Goal: Information Seeking & Learning: Find contact information

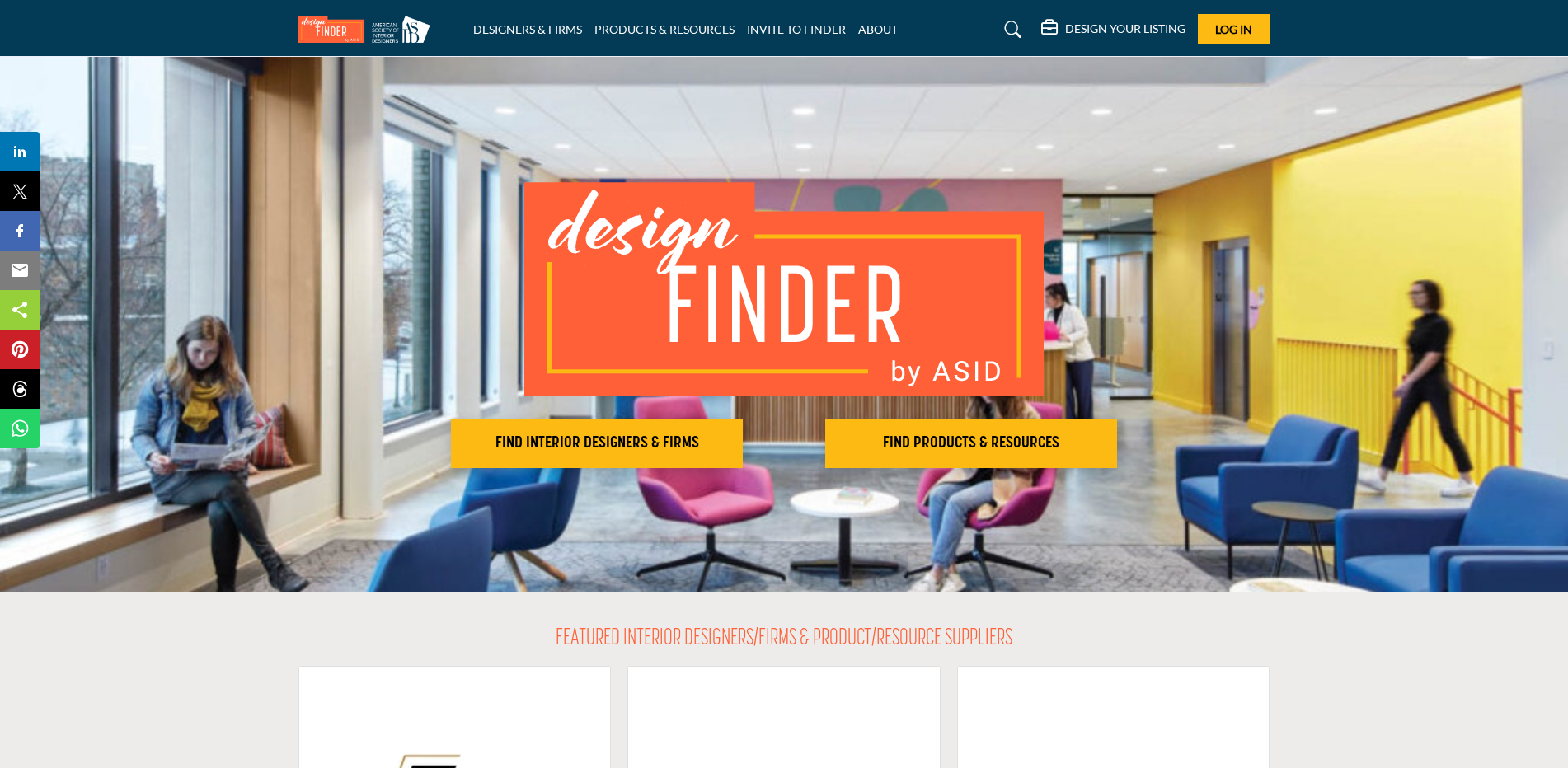
scroll to position [165, 0]
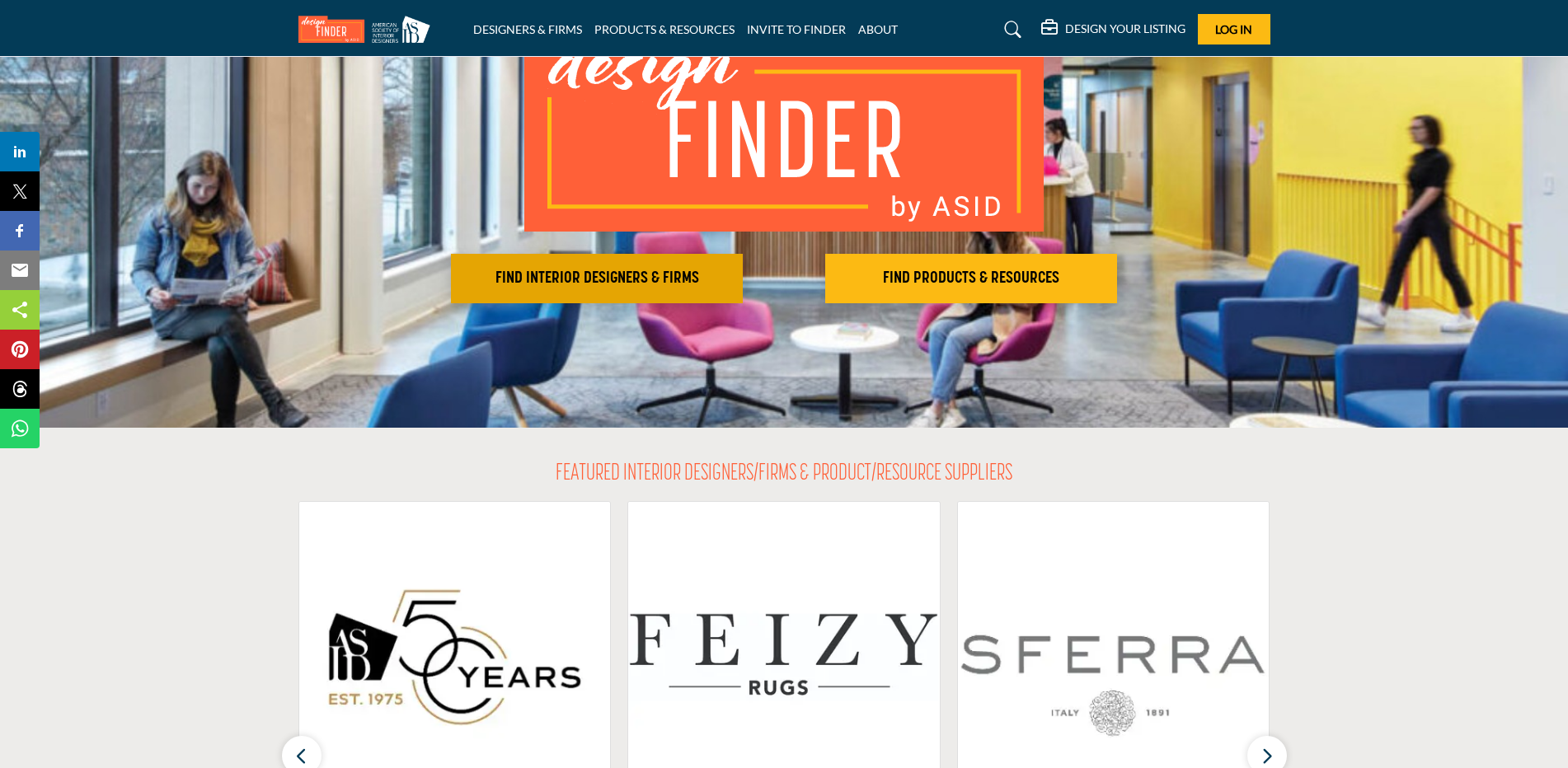
click at [607, 272] on h2 "FIND INTERIOR DESIGNERS & FIRMS" at bounding box center [597, 278] width 282 height 20
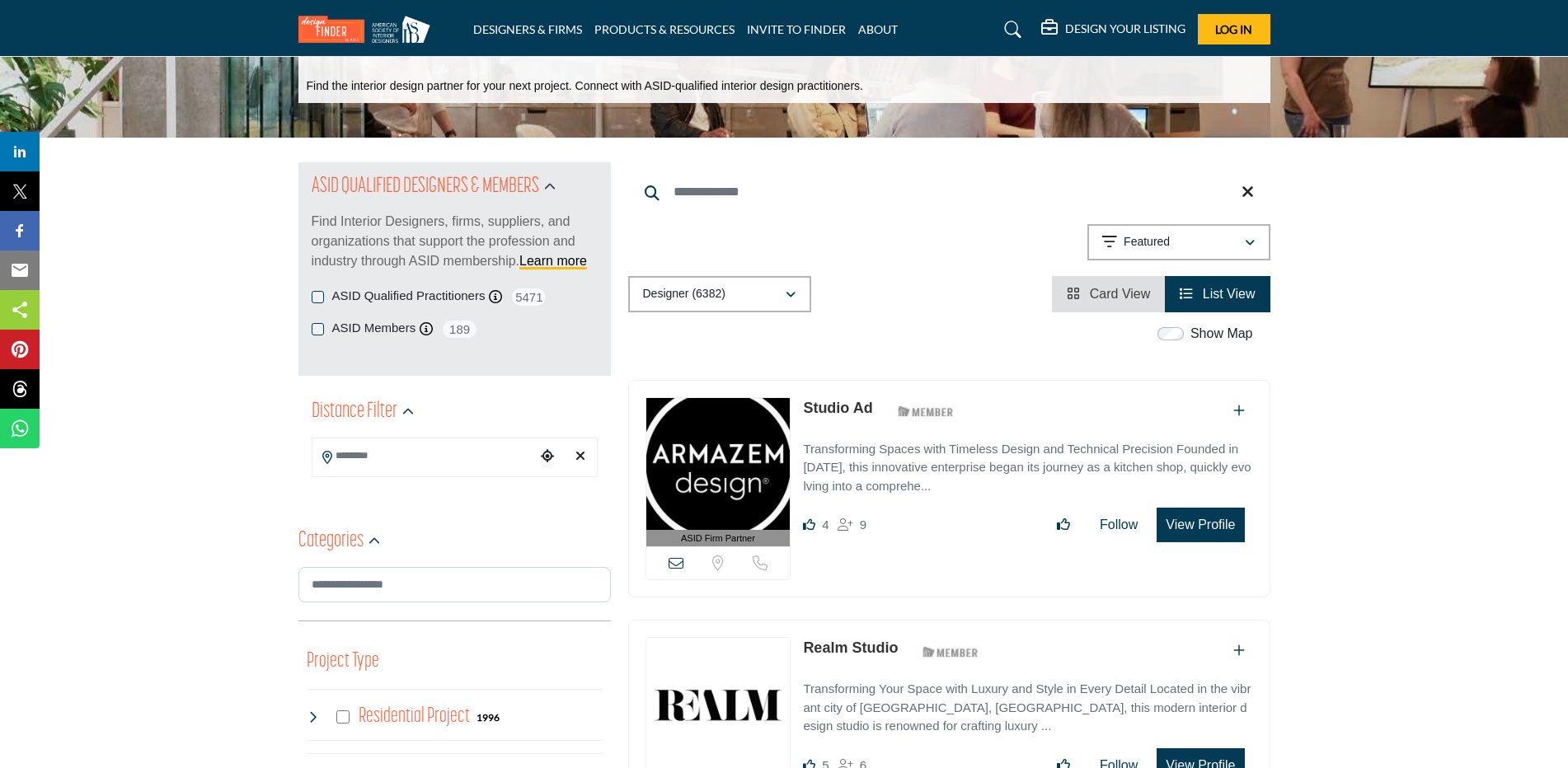
scroll to position [165, 0]
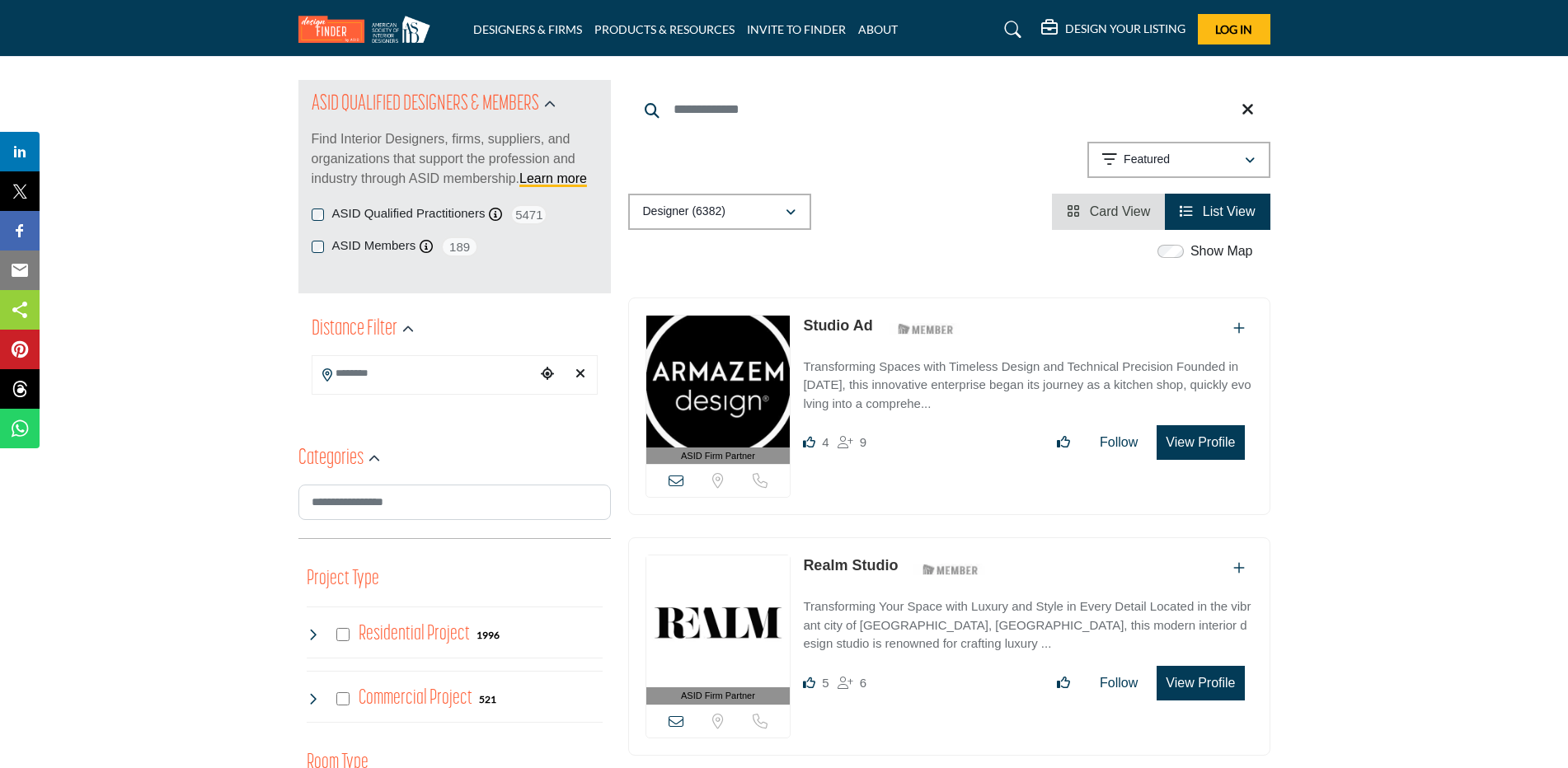
click at [454, 377] on input "Search Location" at bounding box center [424, 374] width 223 height 32
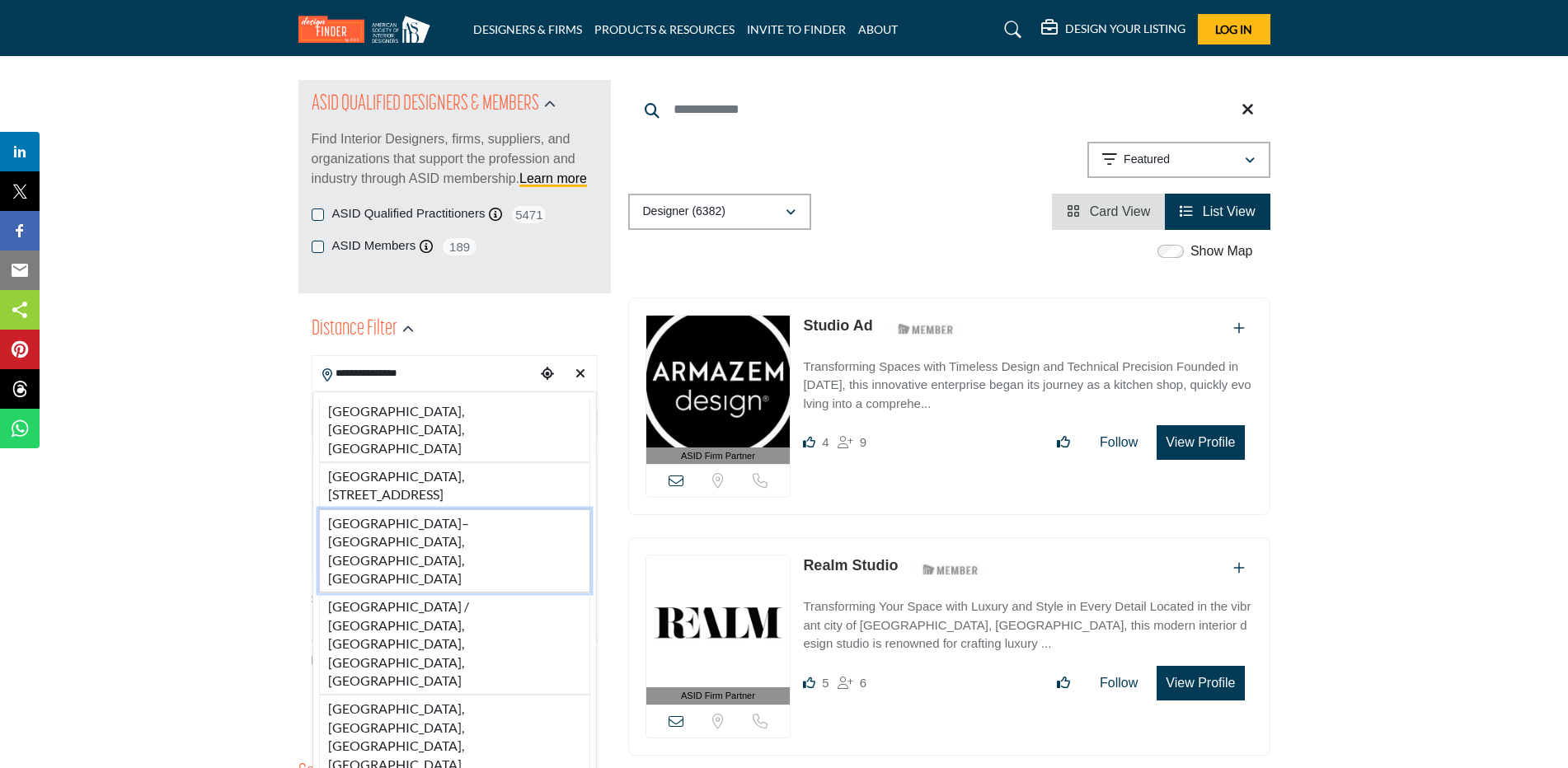
click at [429, 509] on li "[GEOGRAPHIC_DATA]–[GEOGRAPHIC_DATA], [GEOGRAPHIC_DATA], [GEOGRAPHIC_DATA]" at bounding box center [455, 551] width 271 height 84
type input "**********"
type input "***"
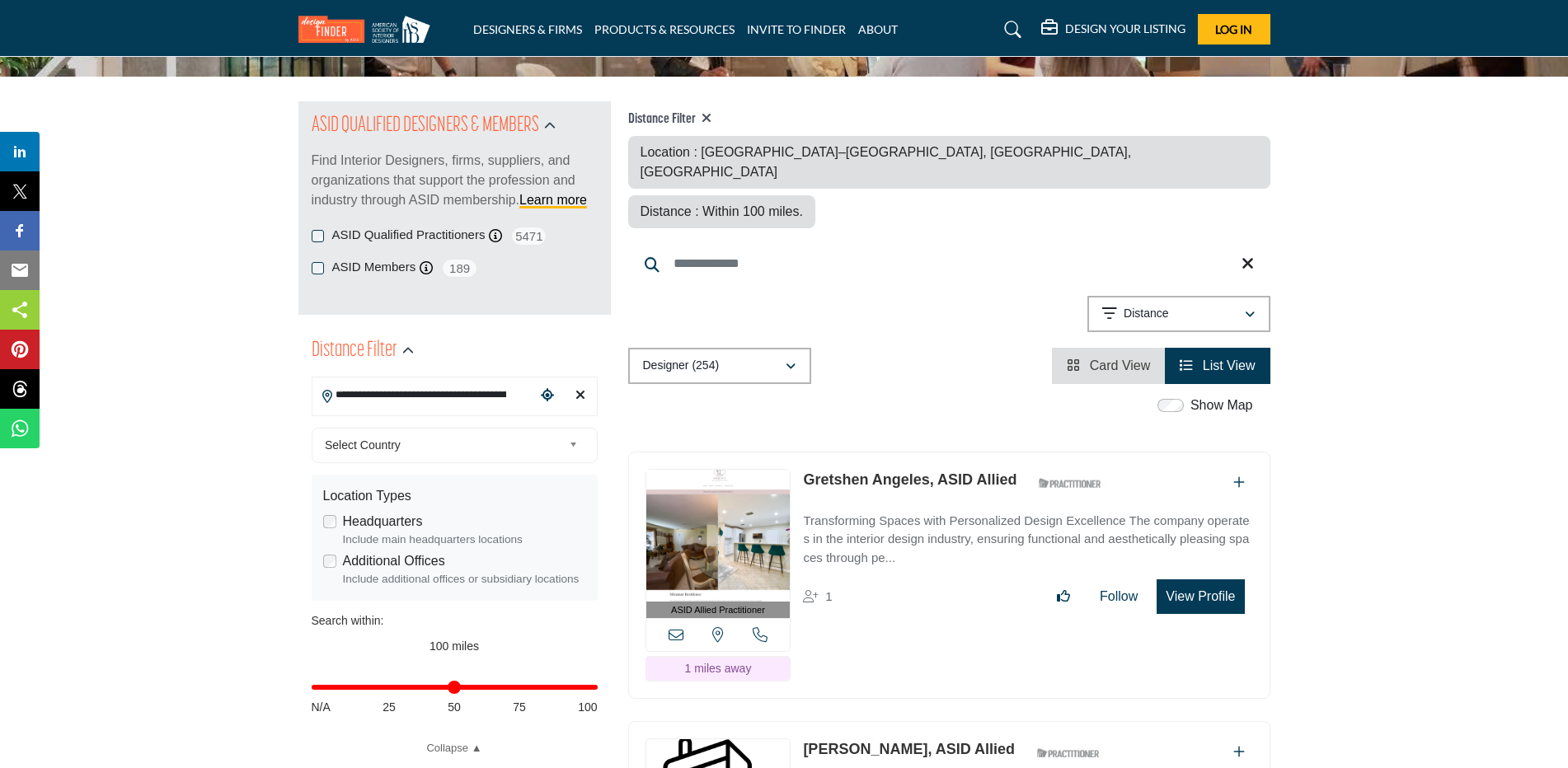
scroll to position [165, 0]
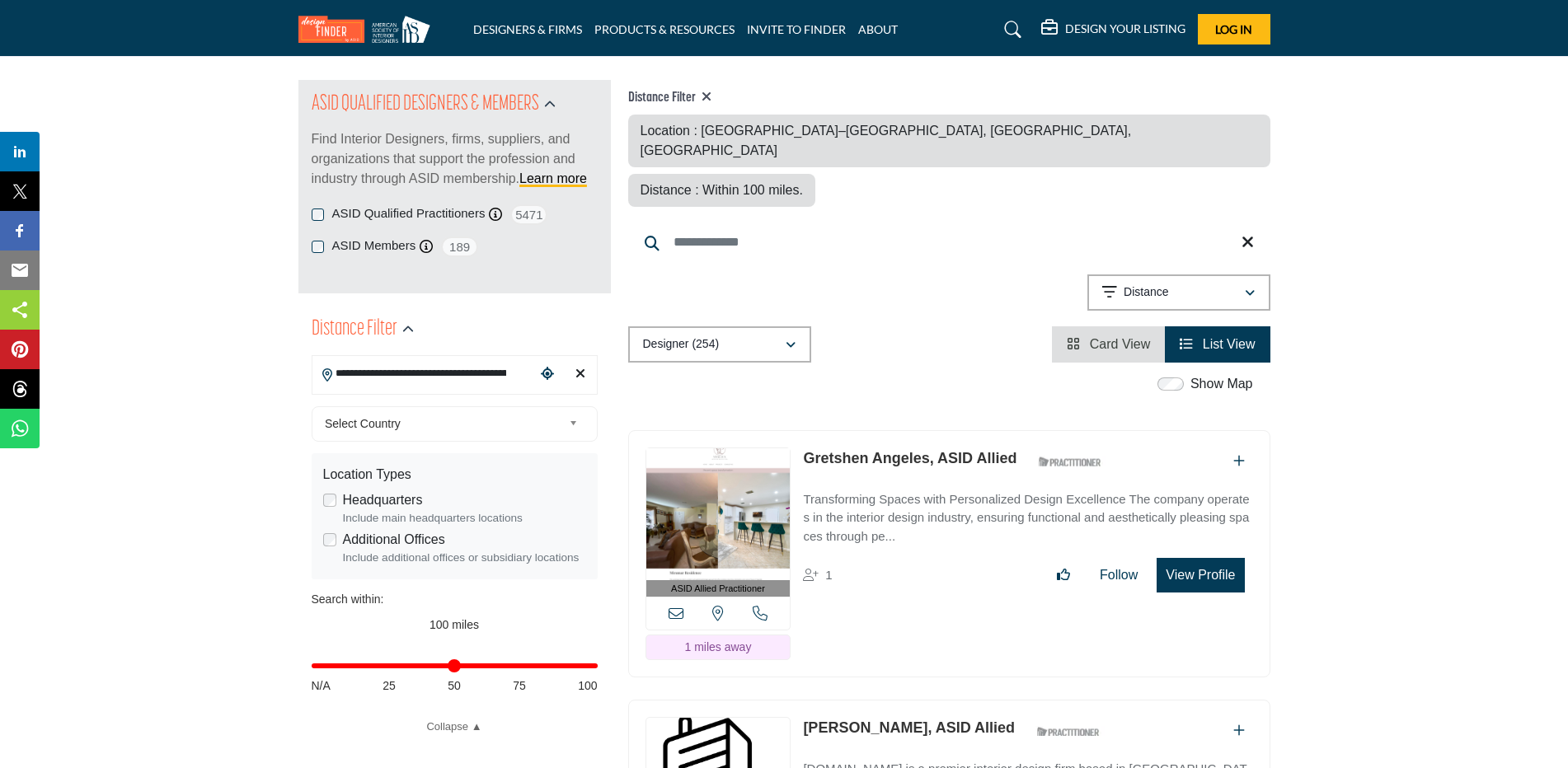
click at [475, 436] on div "Select Country" at bounding box center [455, 424] width 286 height 36
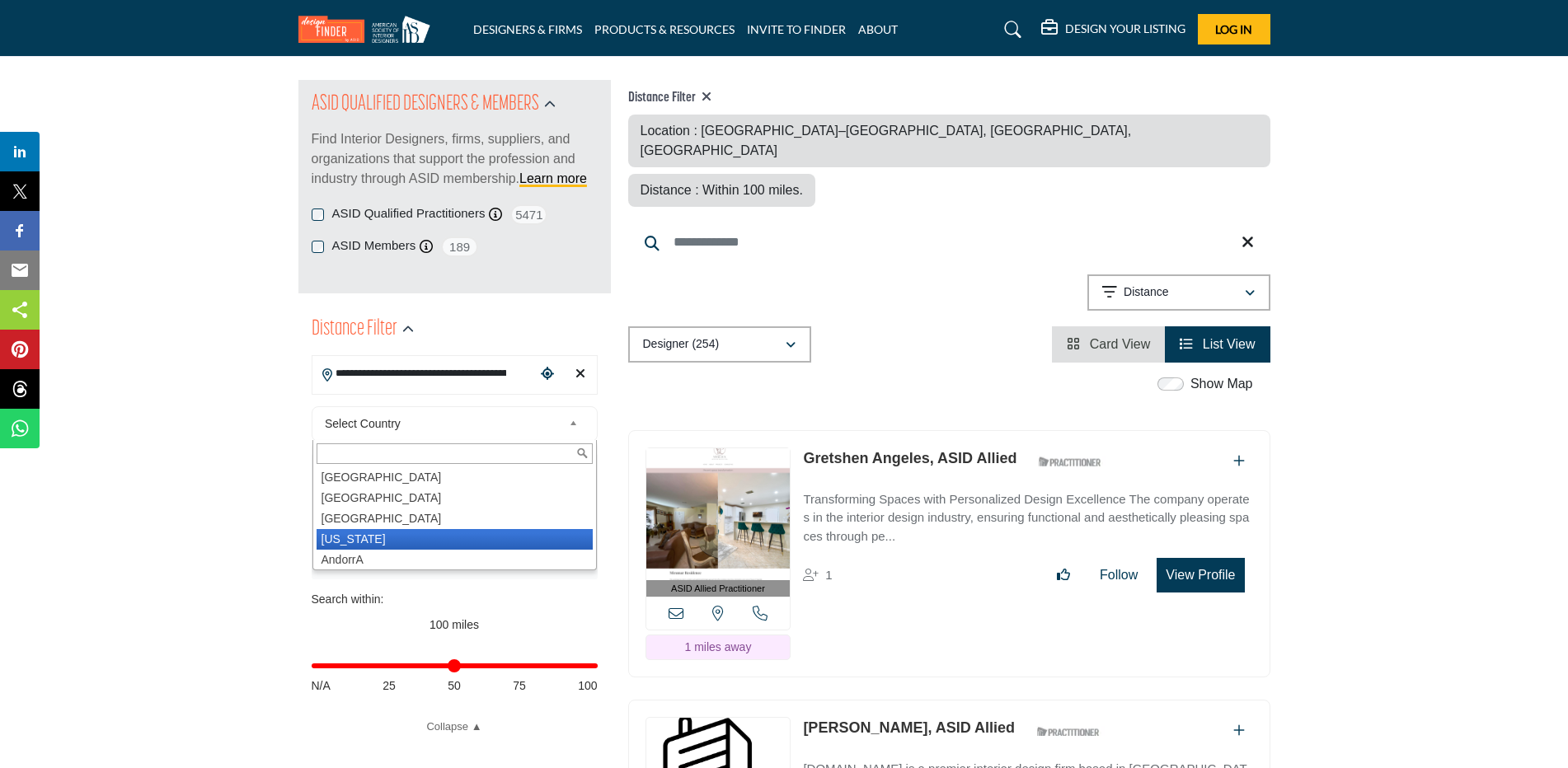
scroll to position [0, 0]
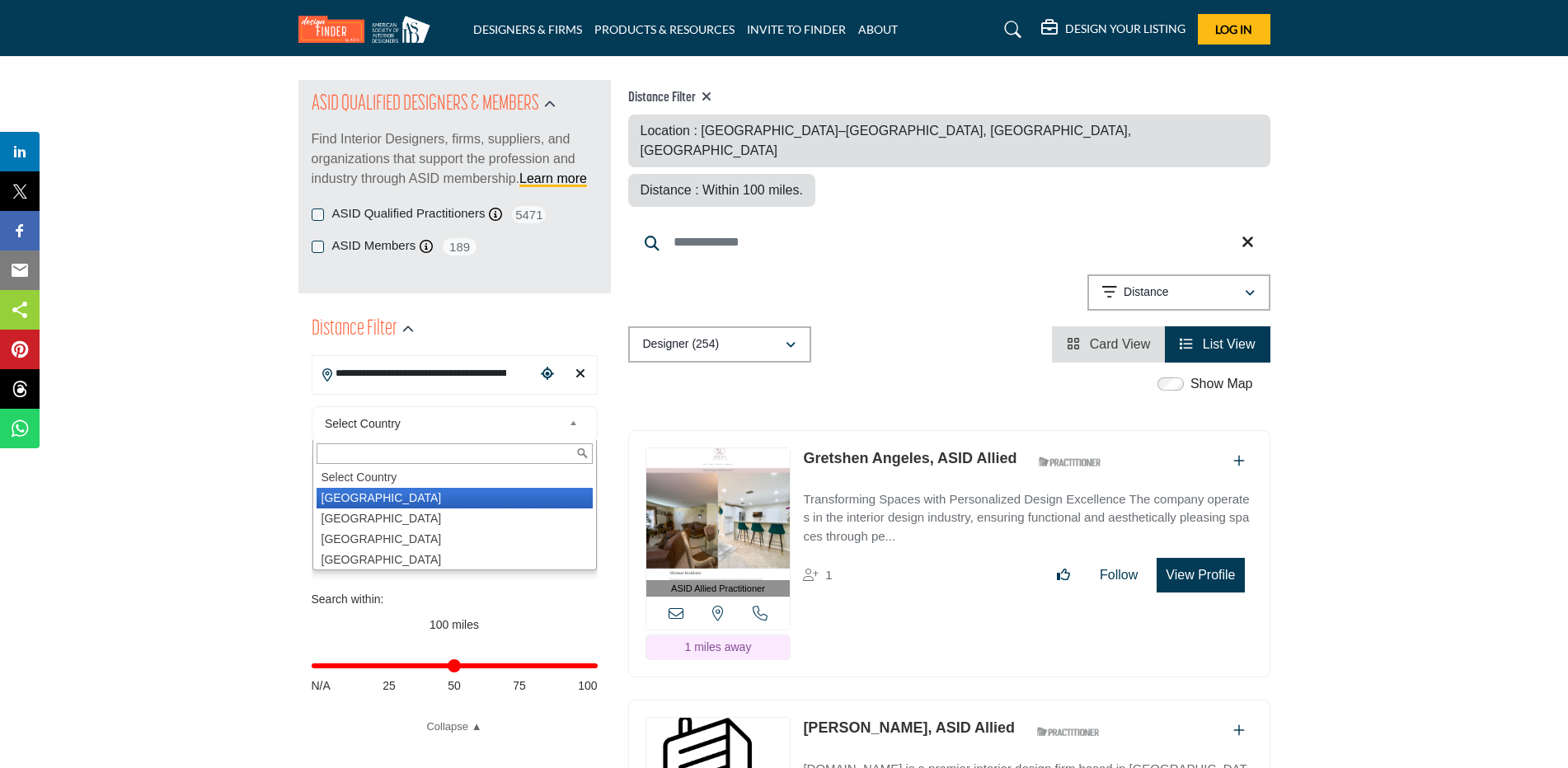
click at [403, 493] on li "[GEOGRAPHIC_DATA]" at bounding box center [455, 499] width 276 height 21
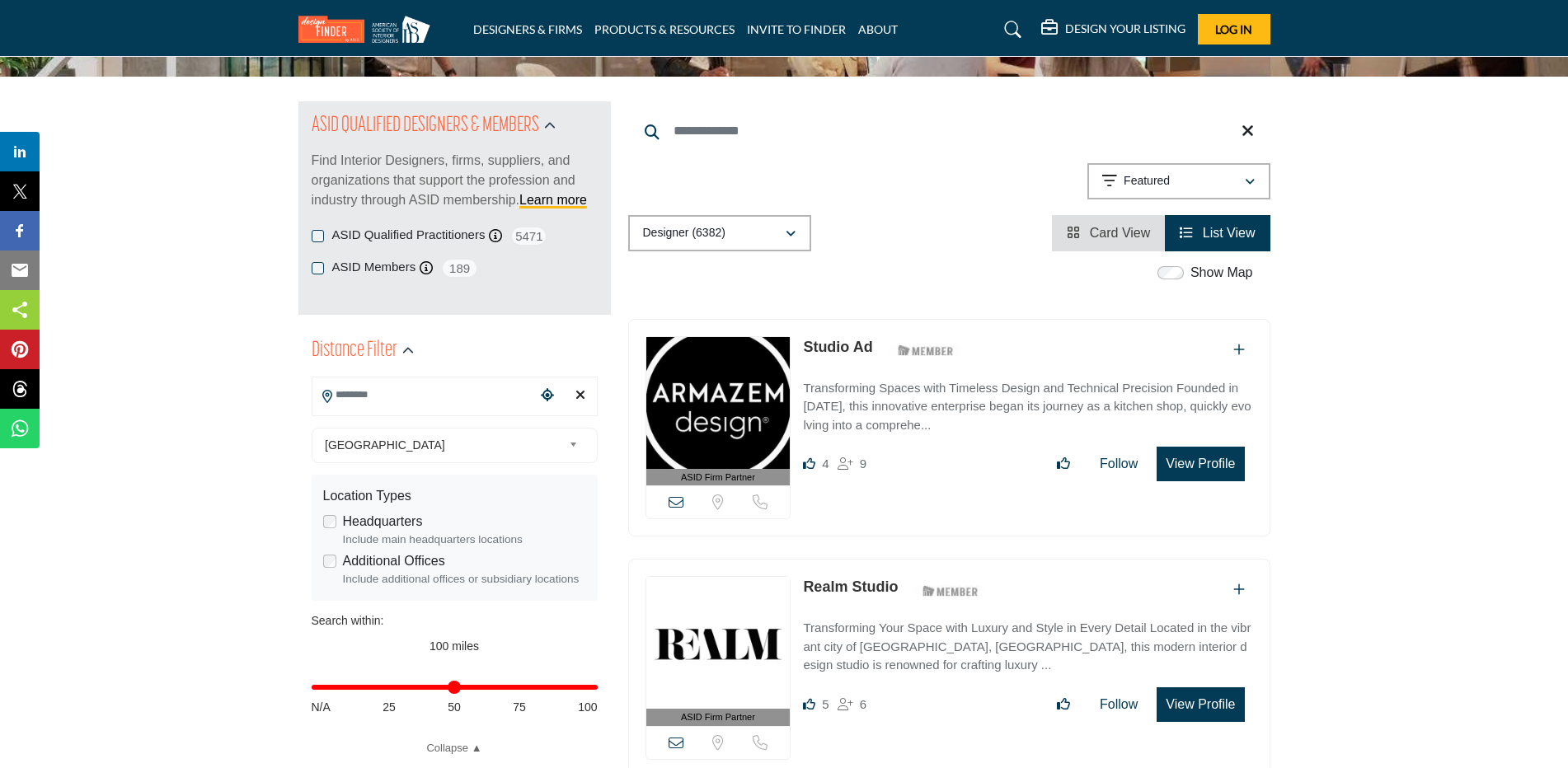
scroll to position [165, 0]
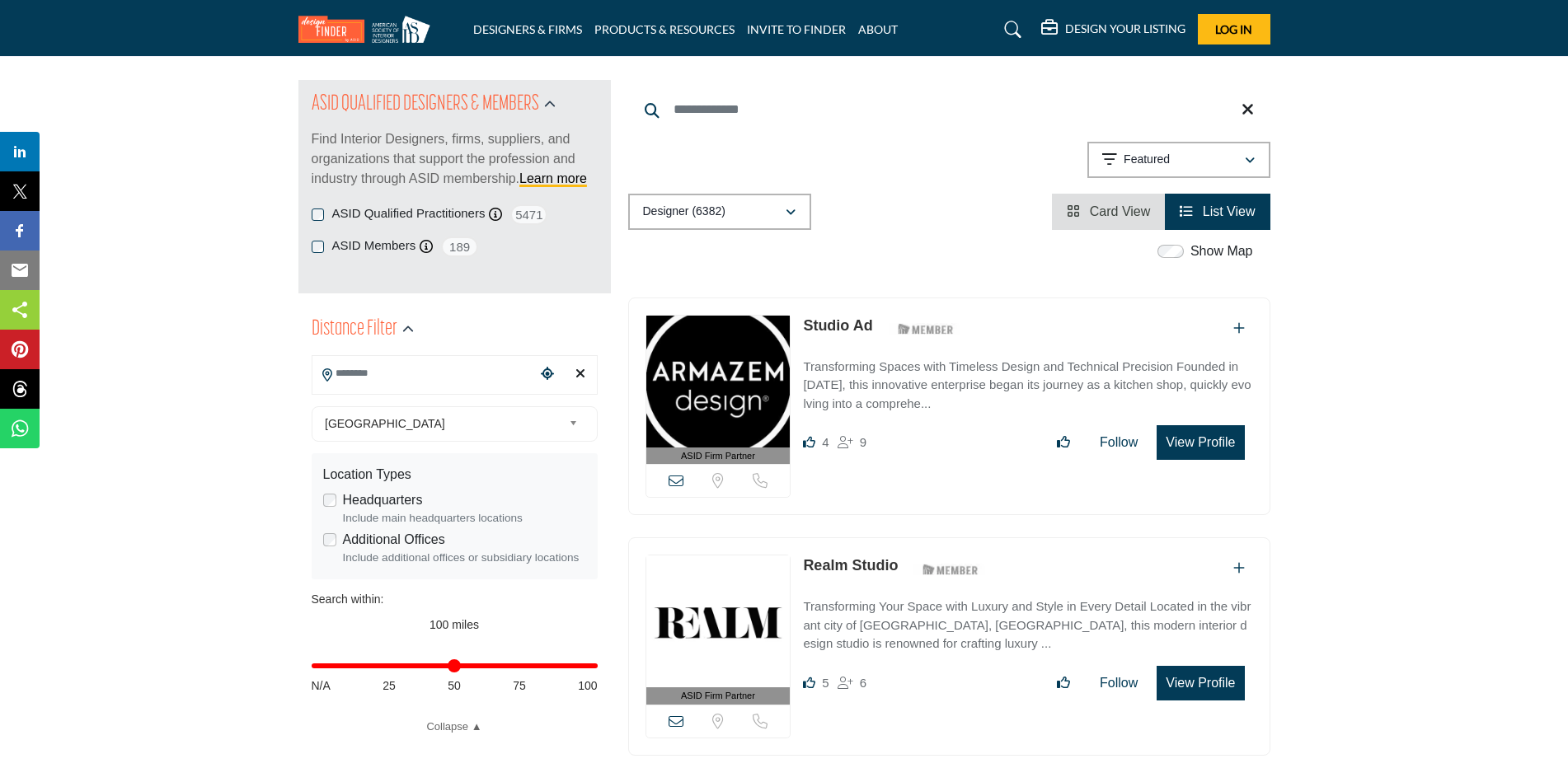
click at [427, 375] on input "Search Location" at bounding box center [424, 374] width 223 height 32
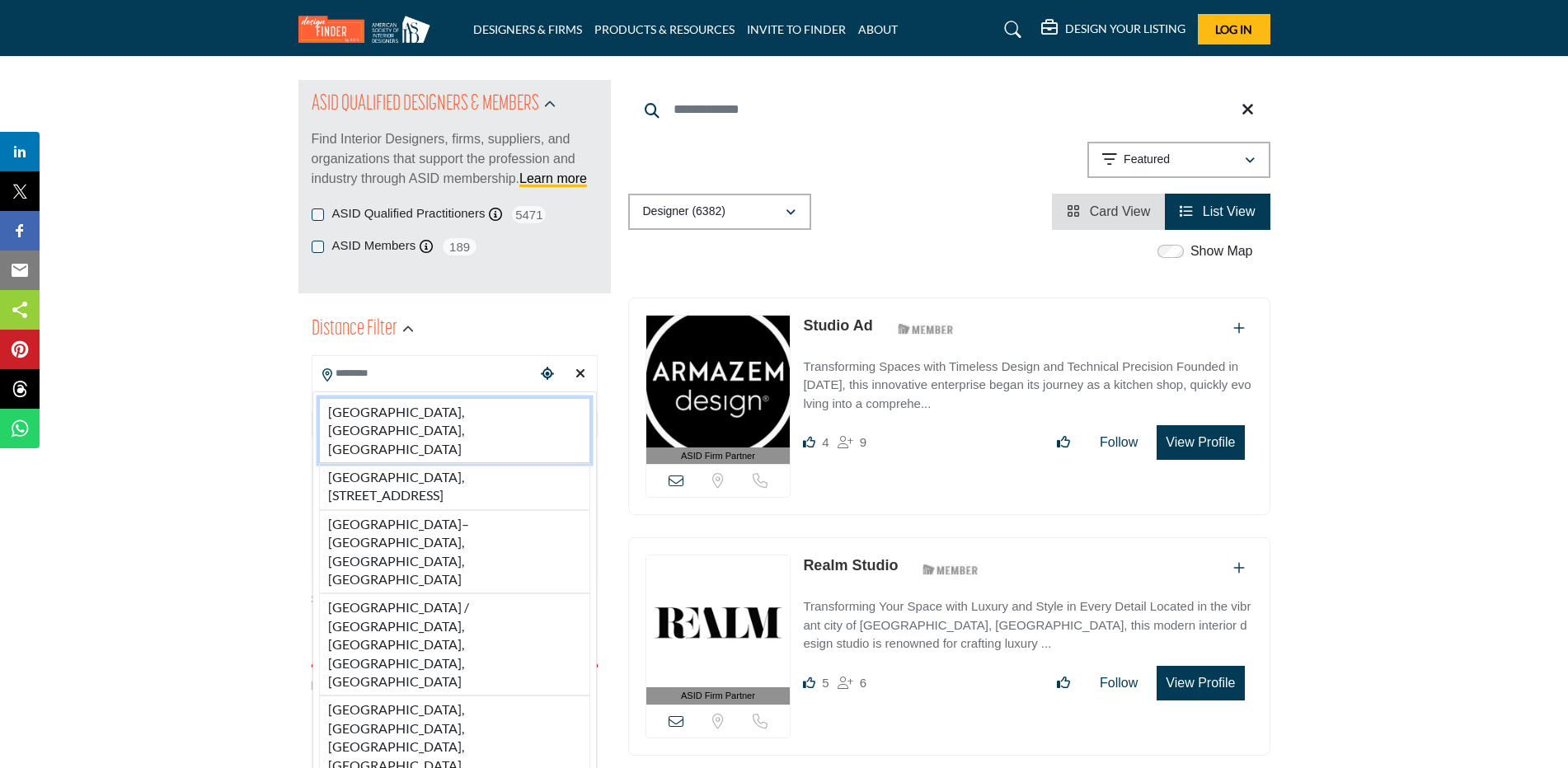
click at [426, 414] on li "[GEOGRAPHIC_DATA], [GEOGRAPHIC_DATA], [GEOGRAPHIC_DATA]" at bounding box center [455, 430] width 271 height 65
type input "**********"
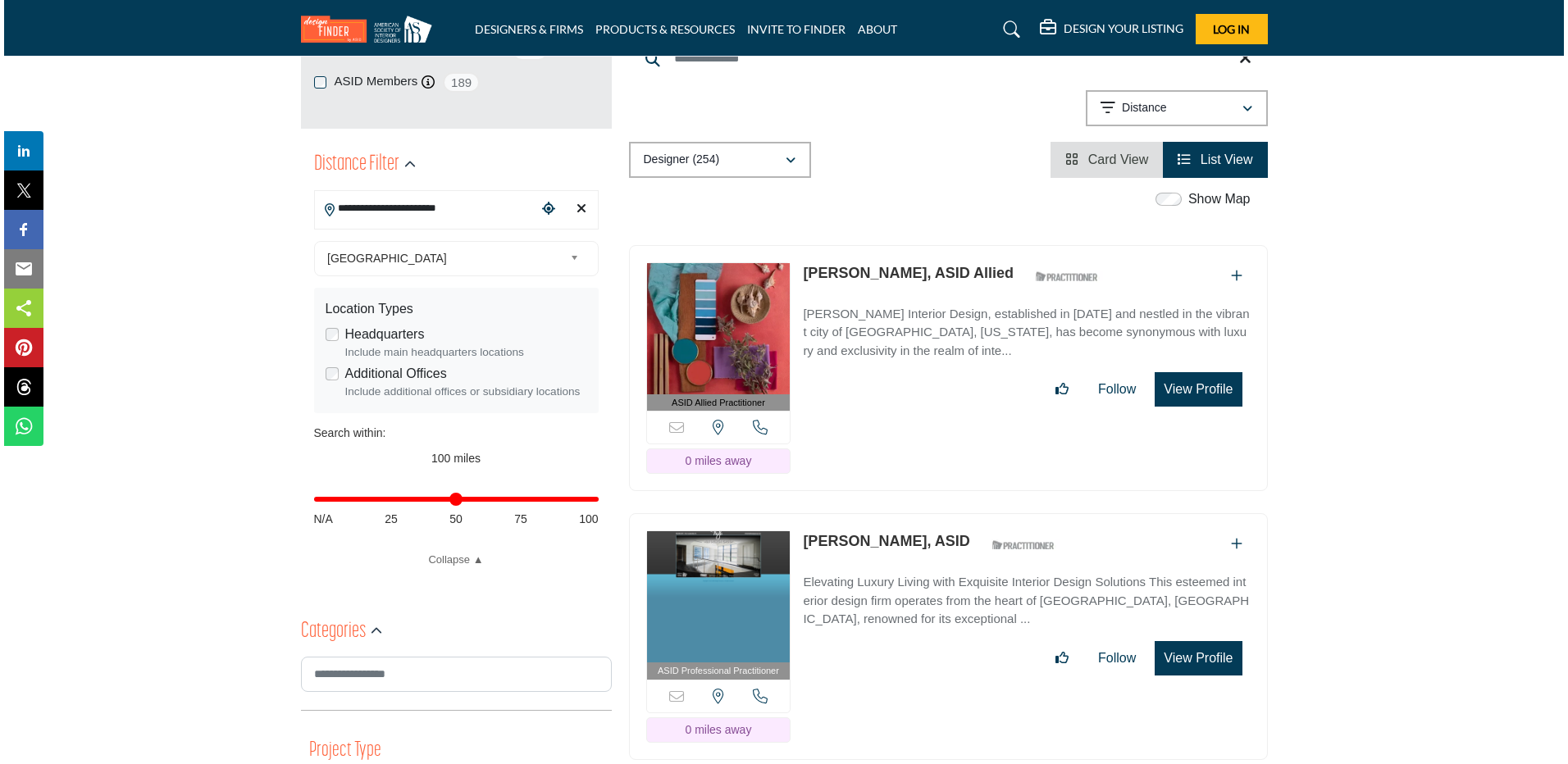
scroll to position [328, 0]
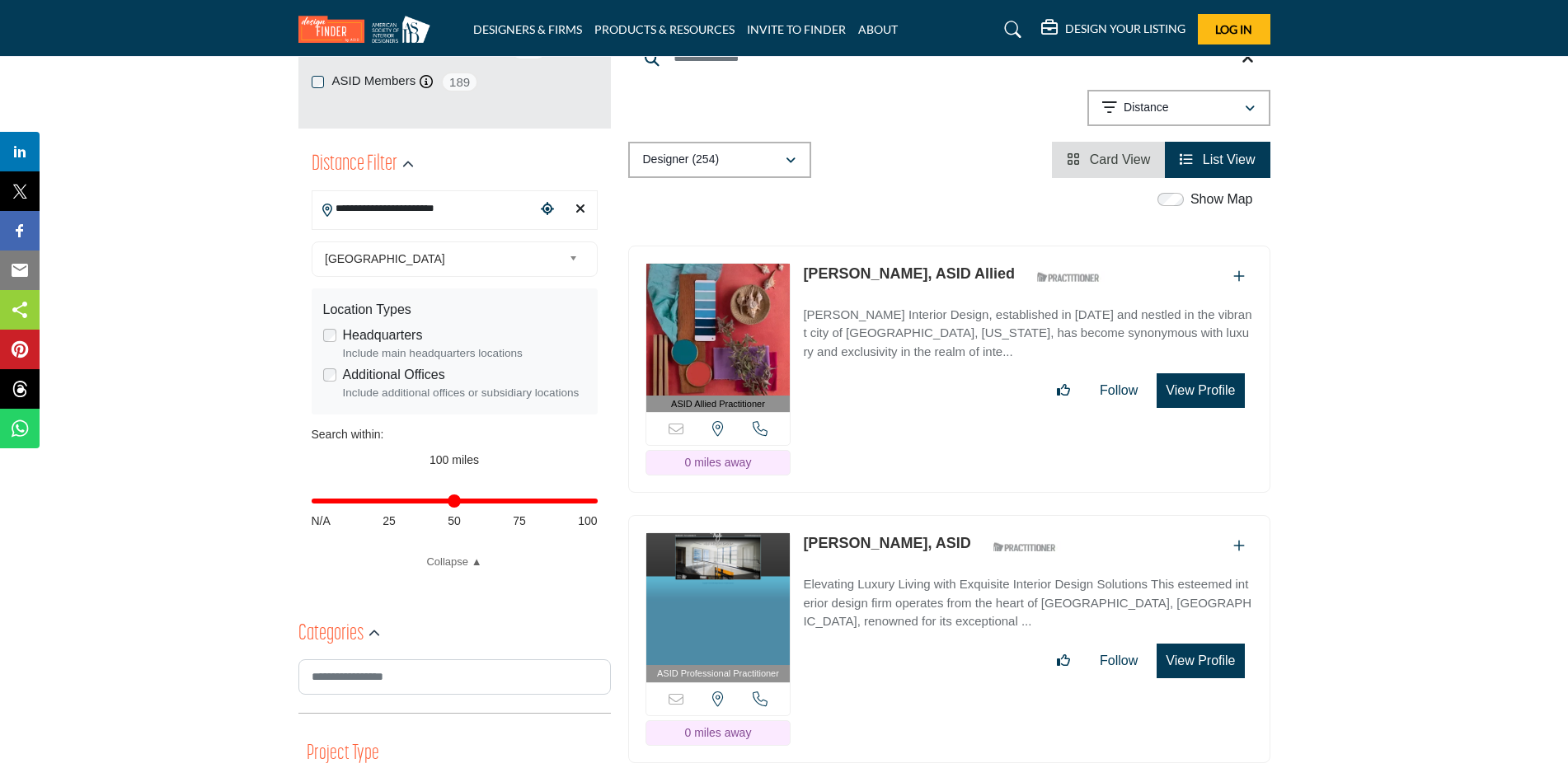
click at [1219, 374] on button "View Profile" at bounding box center [1200, 391] width 88 height 35
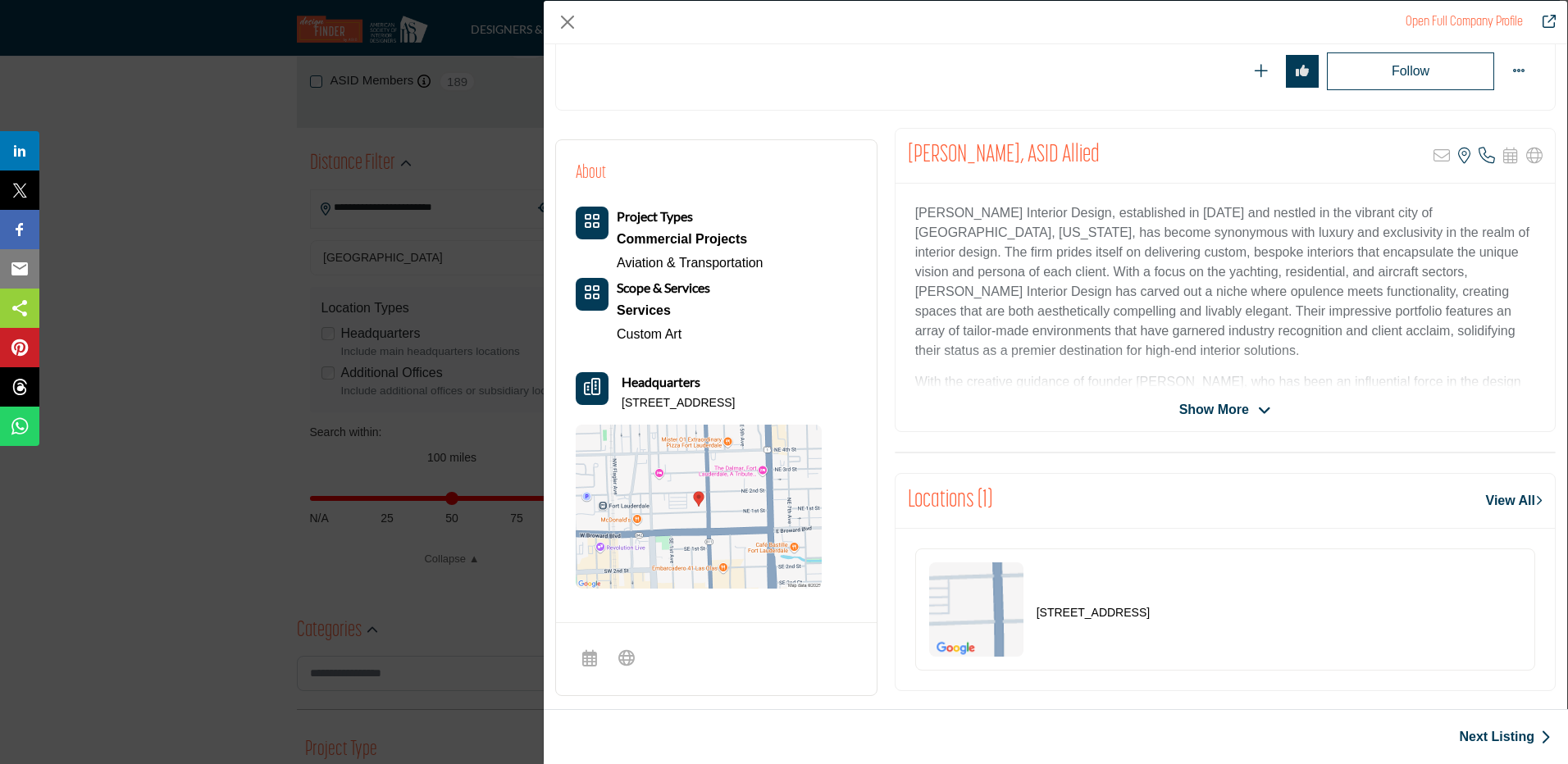
scroll to position [246, 0]
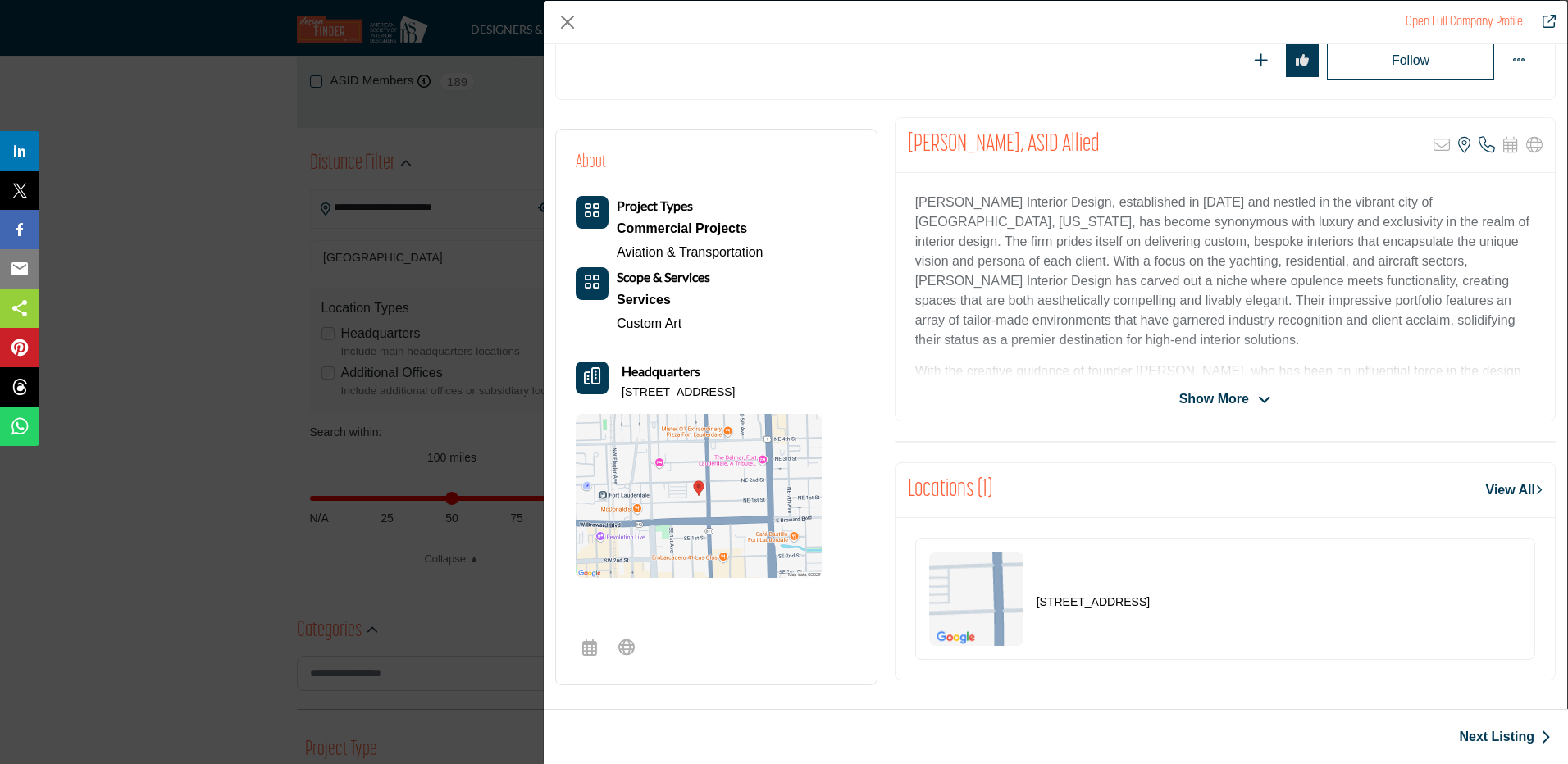
click at [1205, 387] on div "[PERSON_NAME], ASID Allied Sorry, but this listing is on a subscription plan wh…" at bounding box center [1225, 270] width 661 height 304
click at [1205, 402] on span "Show More" at bounding box center [1214, 399] width 70 height 20
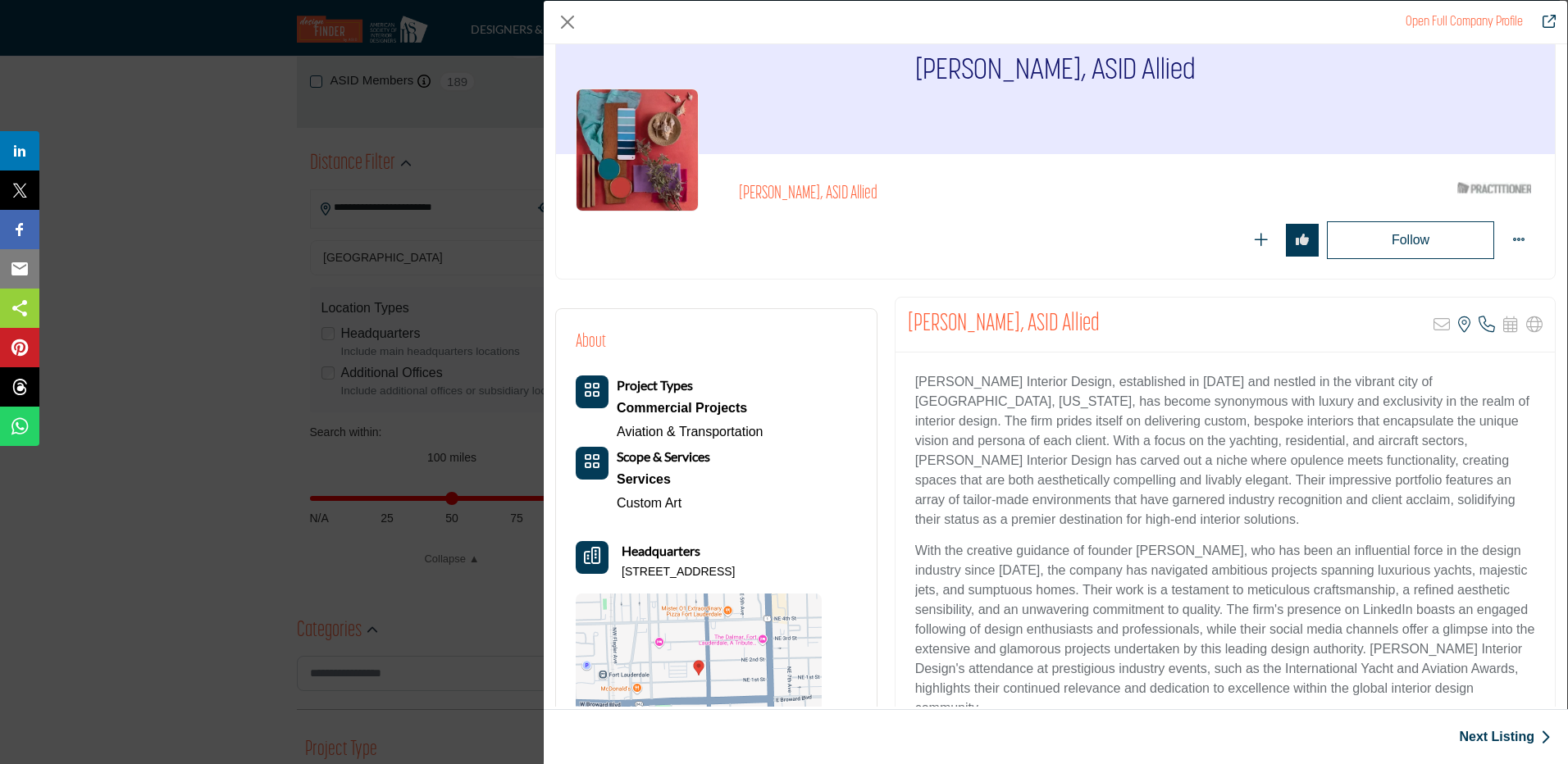
scroll to position [0, 0]
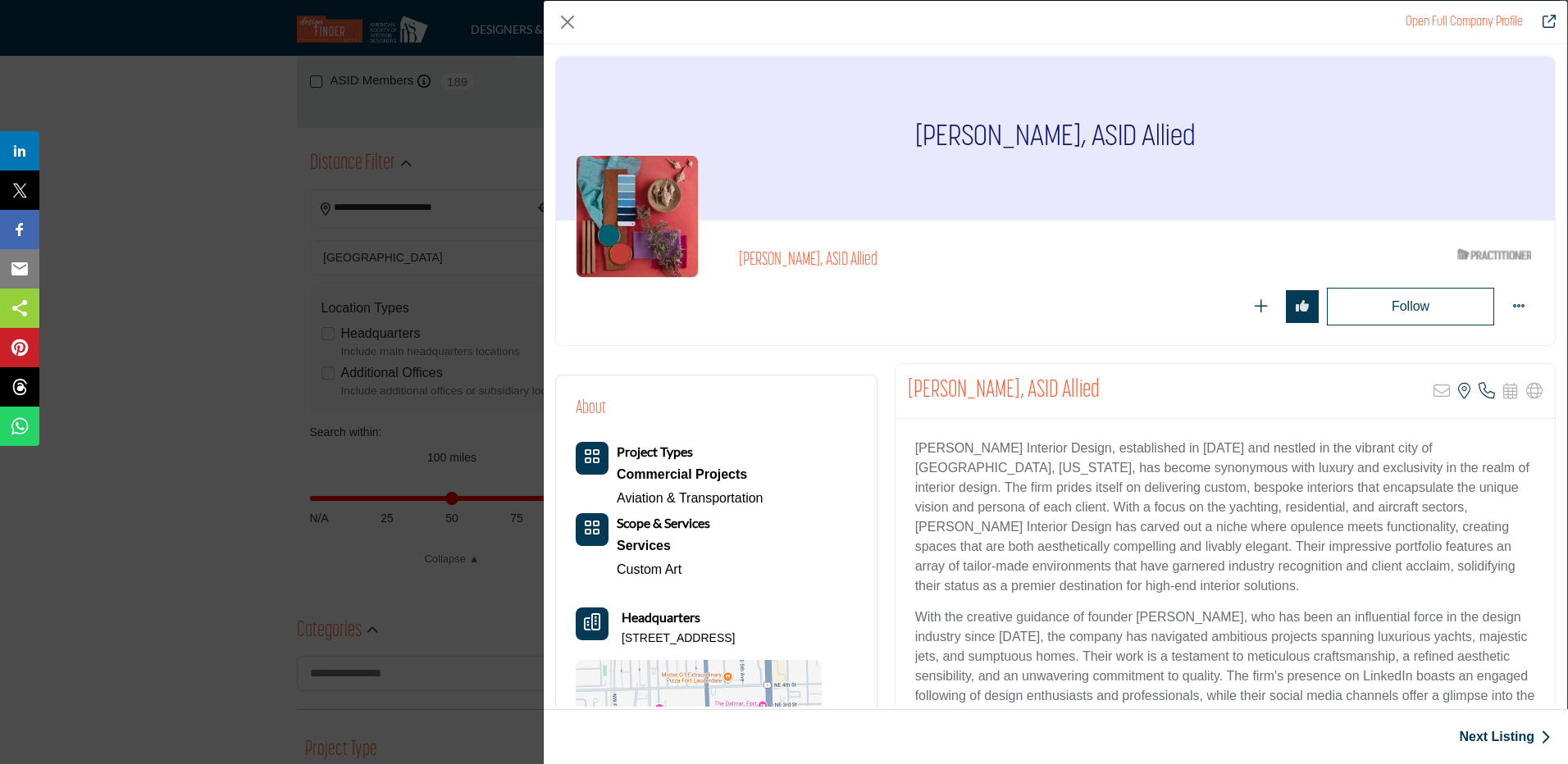
click at [845, 265] on h2 "[PERSON_NAME], ASID Allied" at bounding box center [965, 260] width 451 height 22
drag, startPoint x: 905, startPoint y: 385, endPoint x: 1112, endPoint y: 397, distance: 207.3
click at [1112, 397] on div "[PERSON_NAME], ASID Allied Sorry, but this listing is on a subscription plan wh…" at bounding box center [1225, 392] width 660 height 55
drag, startPoint x: 1112, startPoint y: 397, endPoint x: 1068, endPoint y: 383, distance: 46.2
copy h2 "[PERSON_NAME], ASID Allied"
